Goal: Task Accomplishment & Management: Use online tool/utility

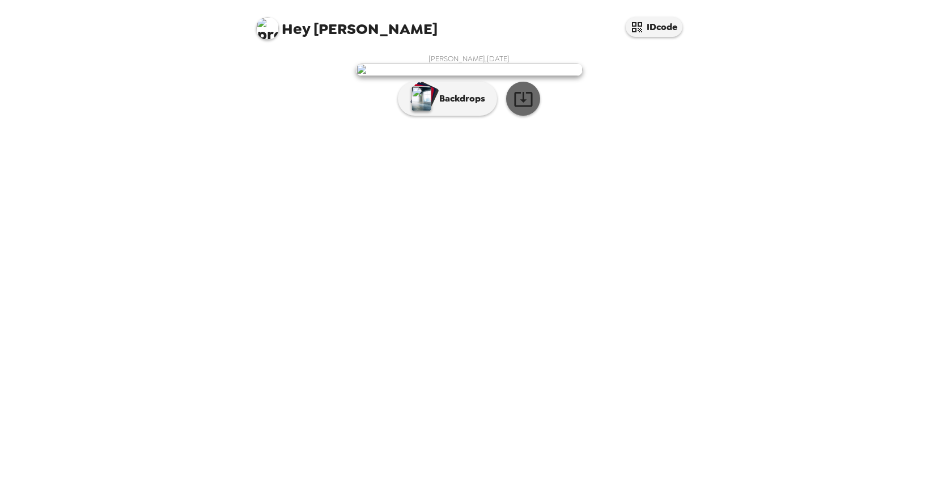
click at [526, 109] on icon "button" at bounding box center [524, 99] width 20 height 20
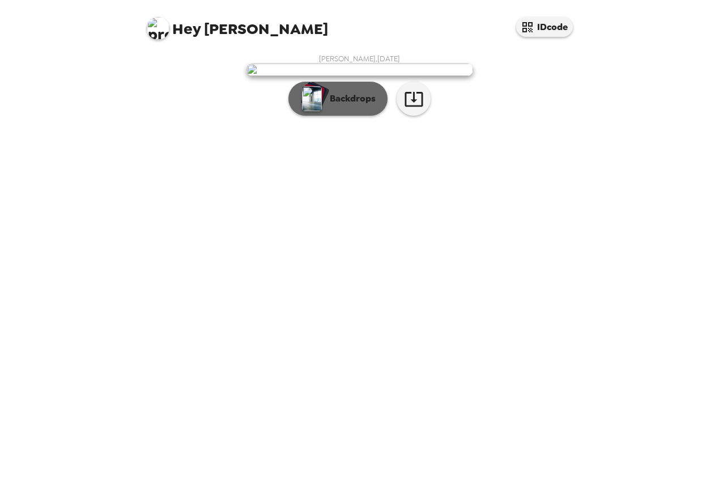
click at [355, 105] on p "Backdrops" at bounding box center [350, 99] width 52 height 14
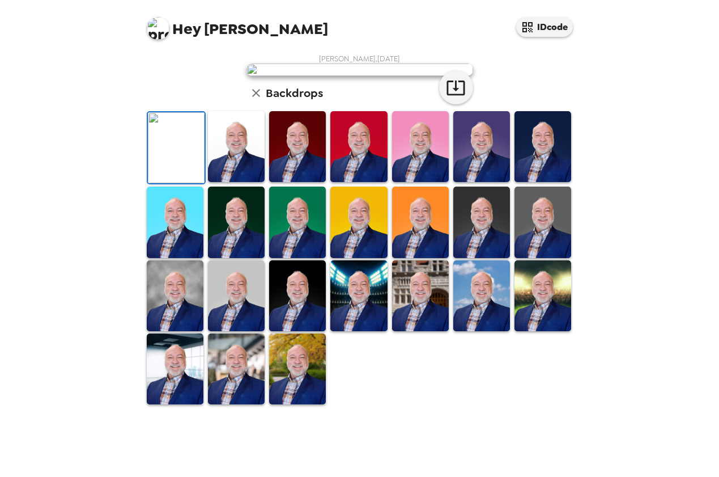
scroll to position [211, 0]
click at [306, 404] on img at bounding box center [297, 368] width 57 height 71
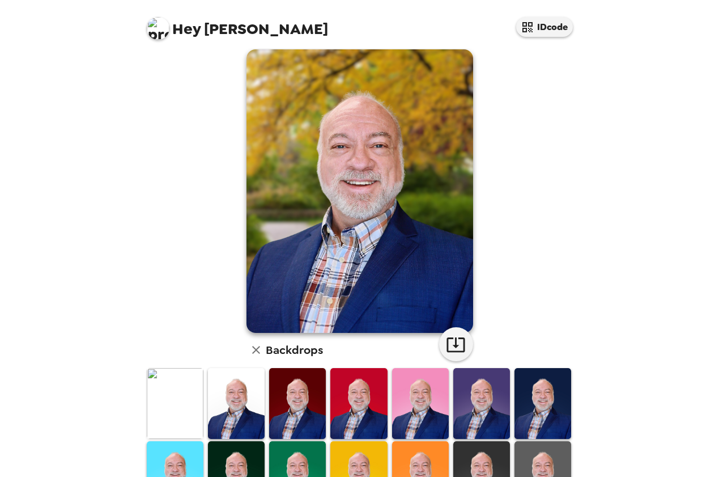
scroll to position [0, 0]
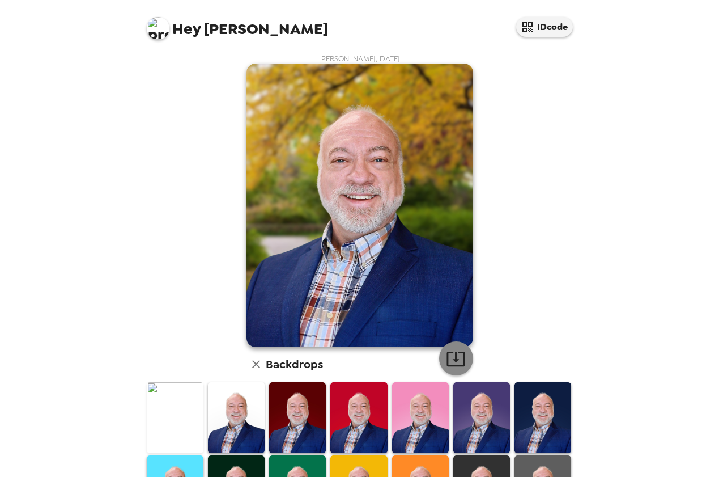
click at [452, 361] on icon "button" at bounding box center [456, 358] width 18 height 15
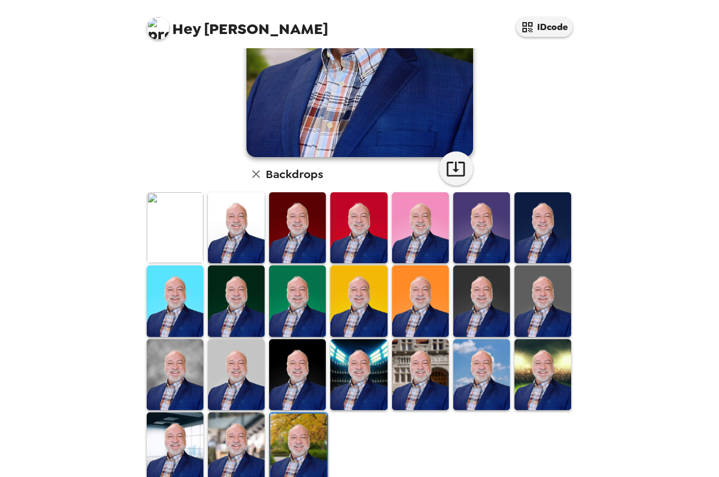
scroll to position [211, 0]
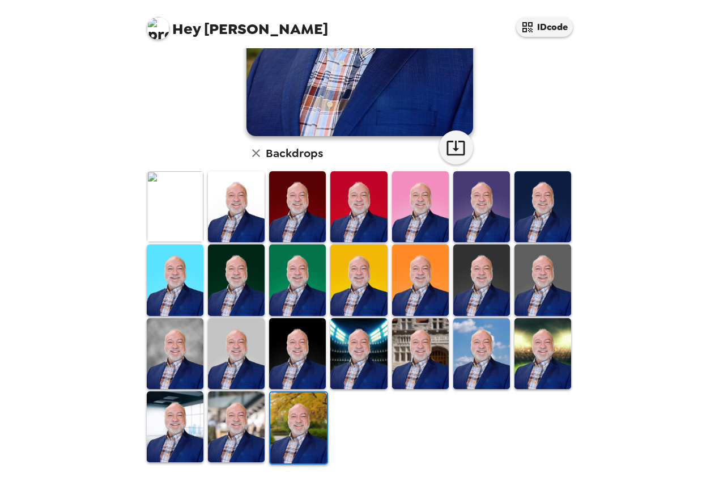
click at [173, 412] on img at bounding box center [175, 426] width 57 height 71
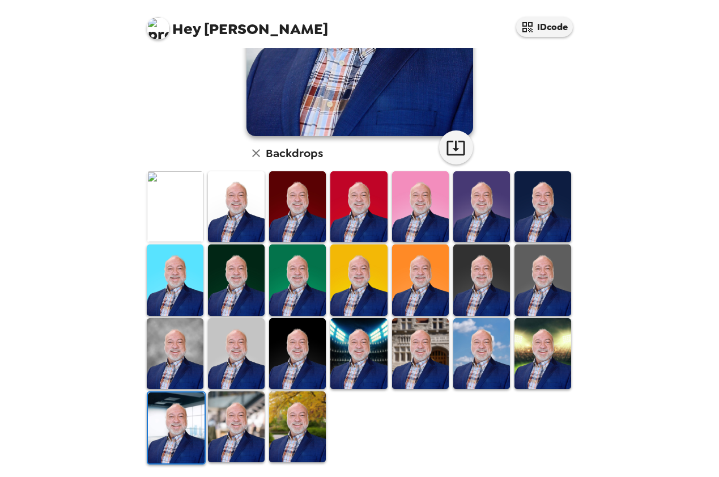
click at [234, 423] on img at bounding box center [236, 426] width 57 height 71
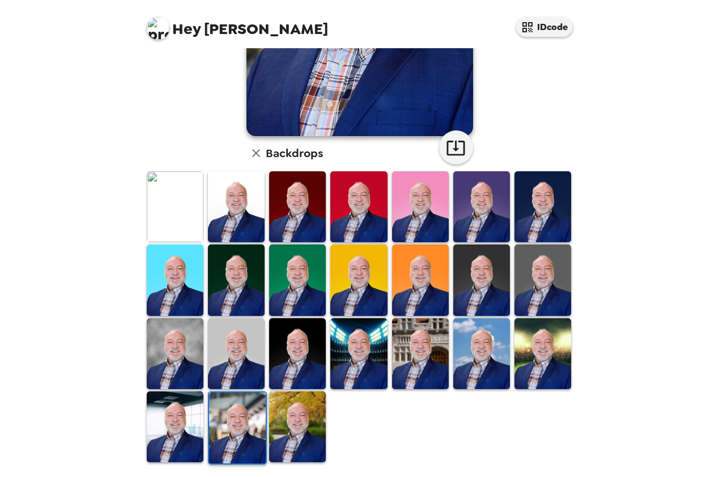
click at [476, 203] on img at bounding box center [482, 206] width 57 height 71
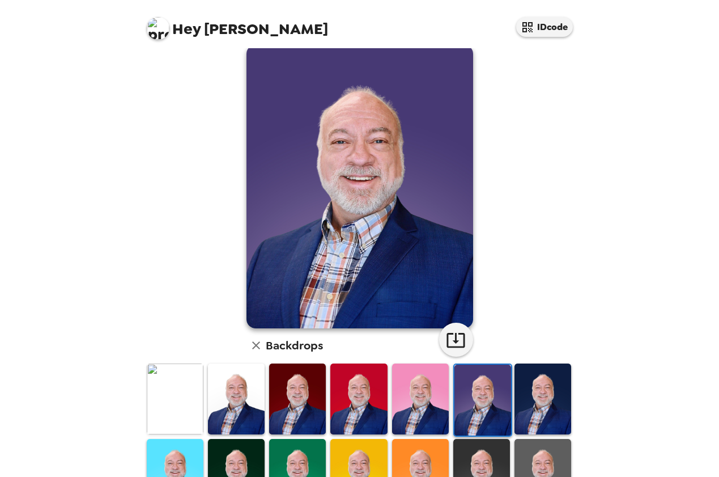
scroll to position [20, 0]
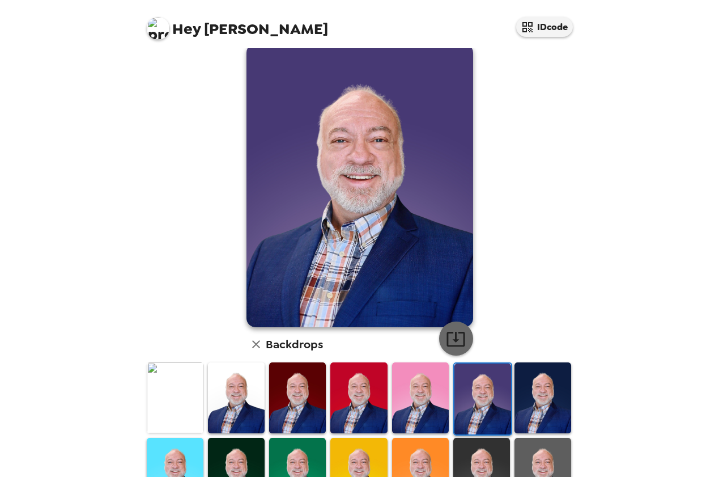
click at [450, 341] on icon "button" at bounding box center [456, 339] width 20 height 20
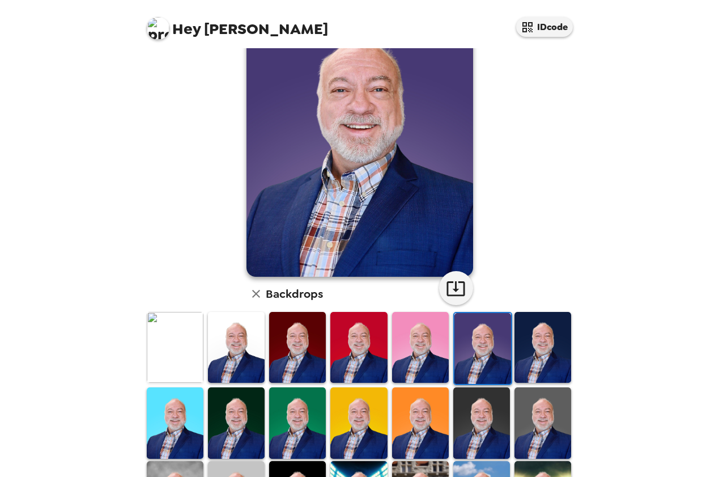
scroll to position [80, 0]
